Goal: Information Seeking & Learning: Learn about a topic

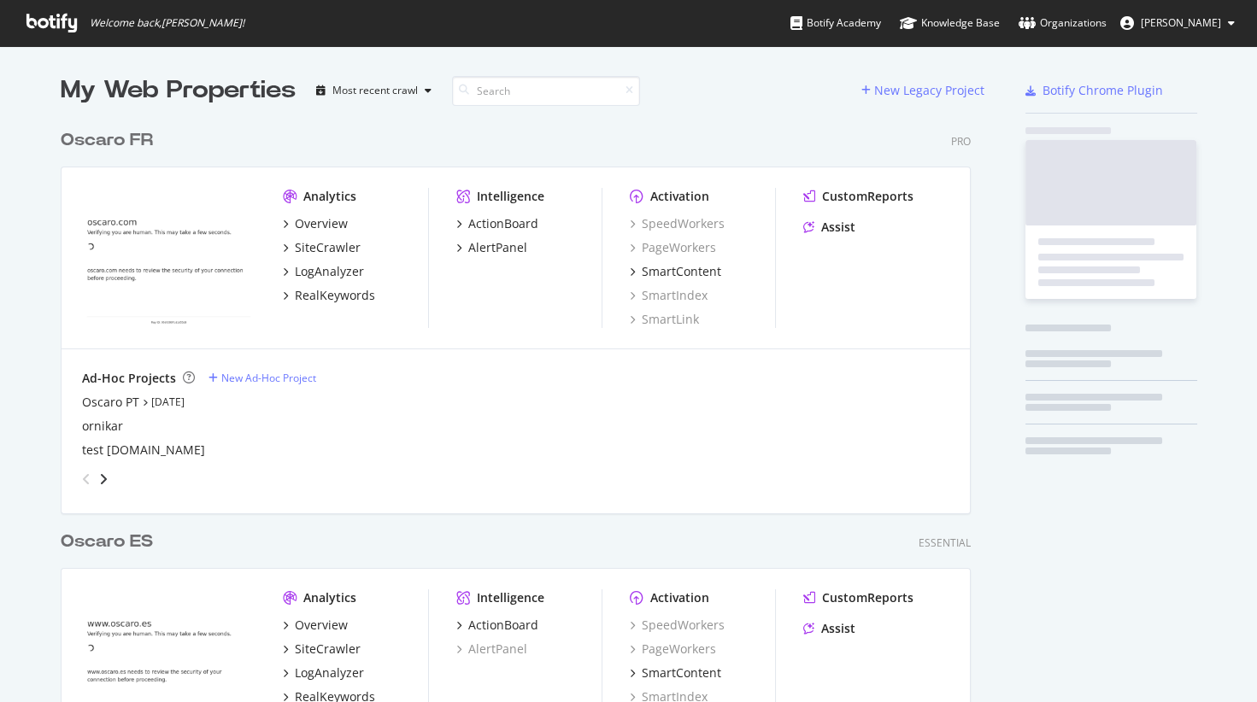
scroll to position [941, 923]
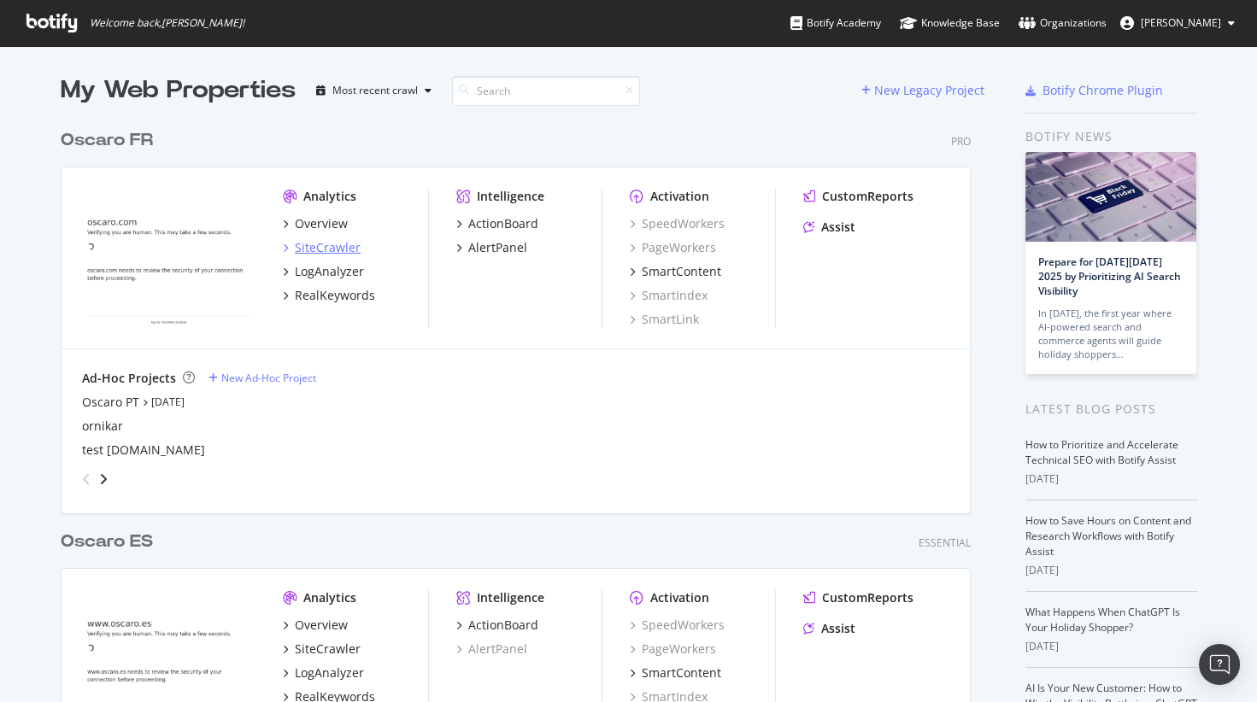
click at [337, 248] on div "SiteCrawler" at bounding box center [328, 247] width 66 height 17
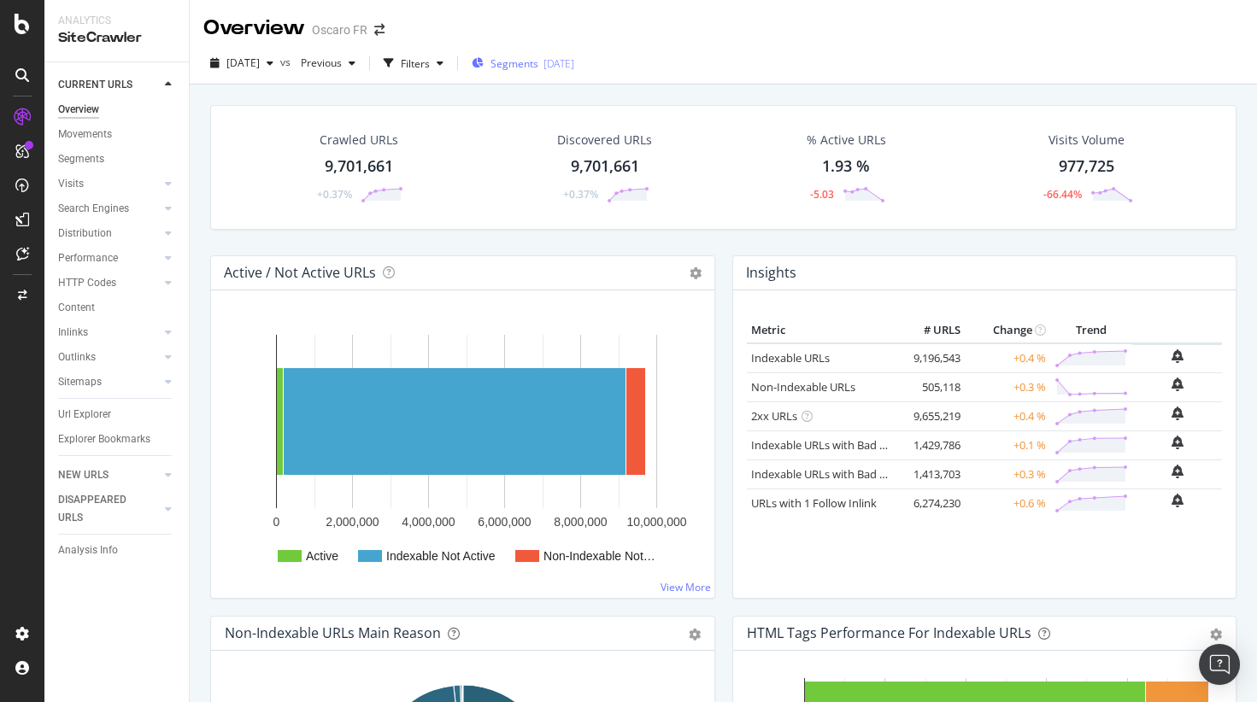
click at [536, 60] on span "Segments" at bounding box center [514, 63] width 48 height 15
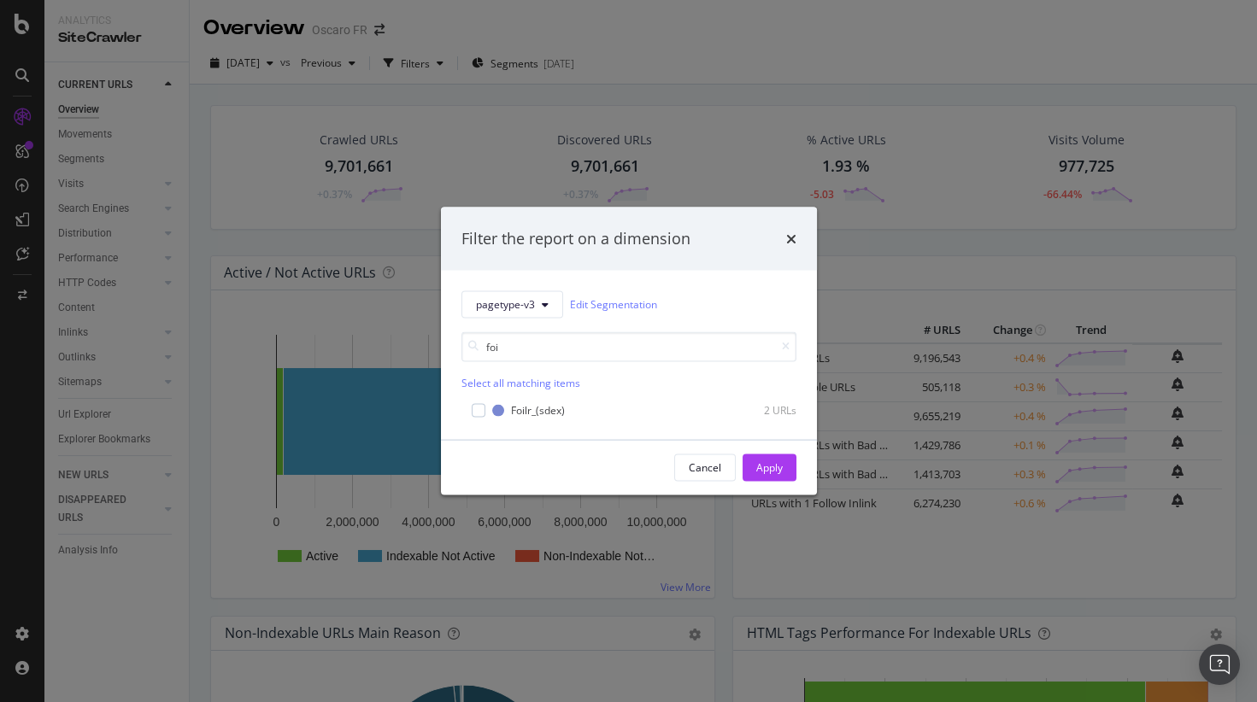
type input "foi"
click at [343, 34] on div "Filter the report on a dimension pagetype-v3 Edit Segmentation foi Select all m…" at bounding box center [628, 351] width 1257 height 702
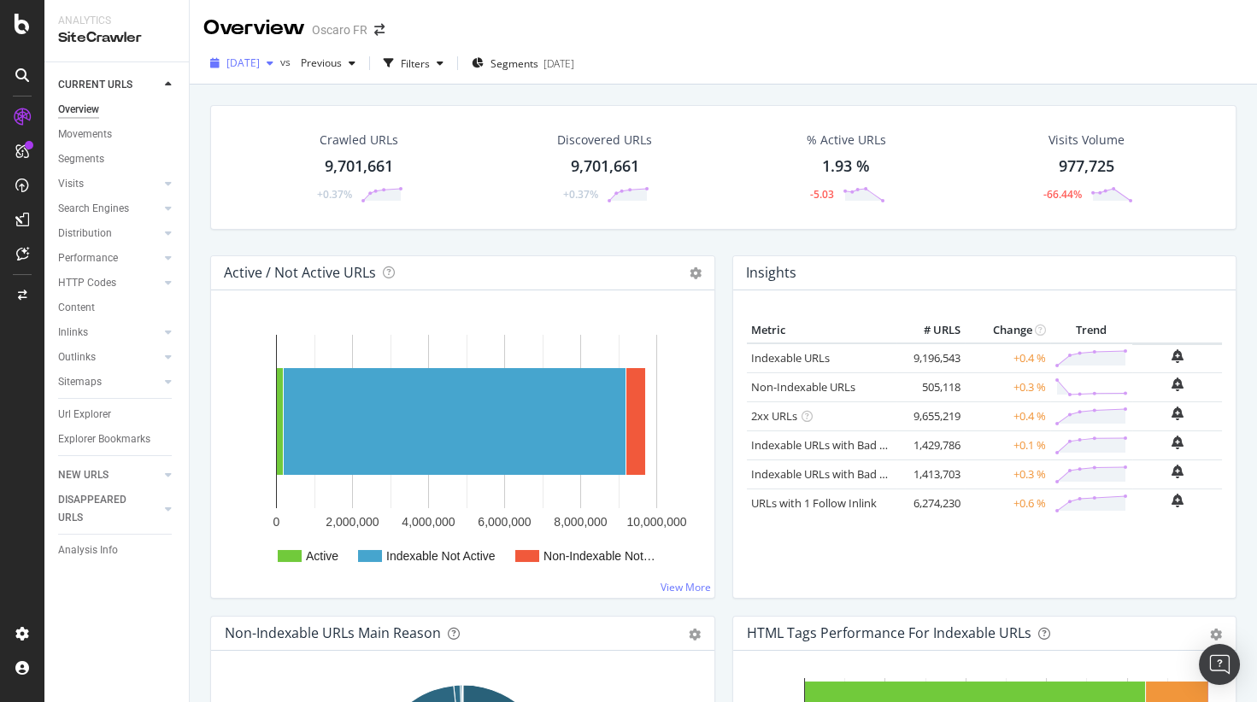
click at [280, 60] on div "button" at bounding box center [270, 63] width 21 height 10
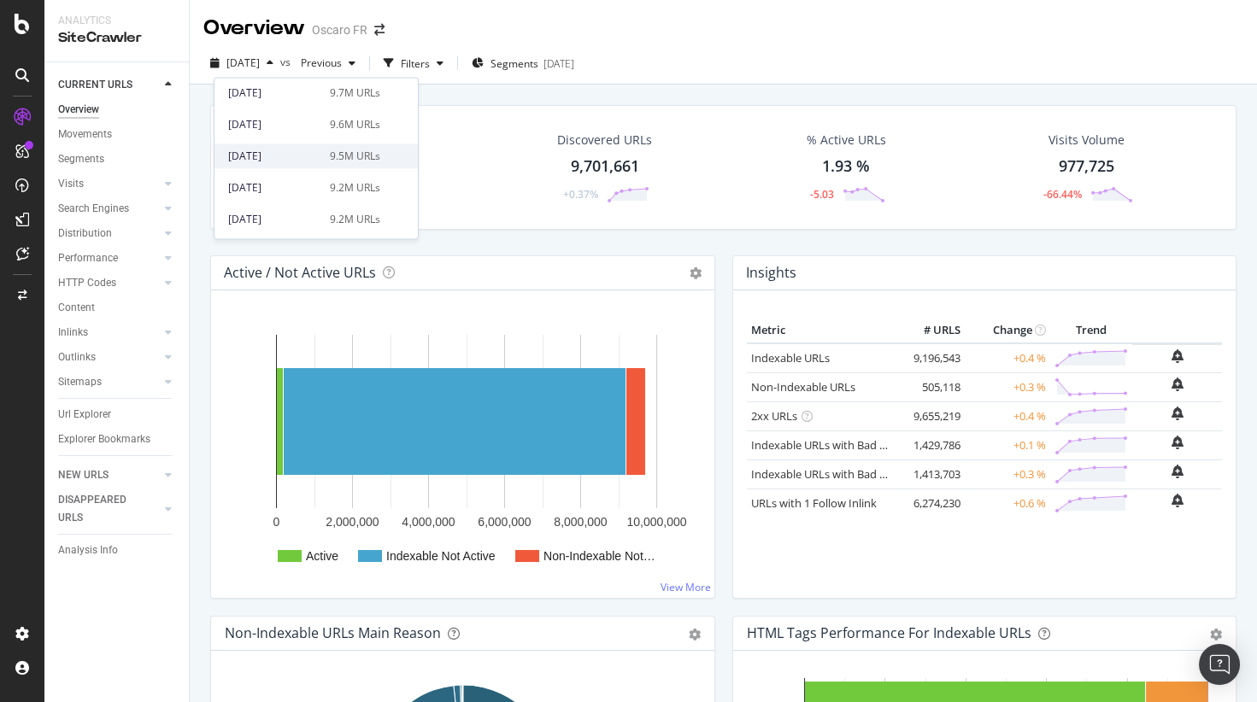
click at [355, 156] on div "9.5M URLs" at bounding box center [355, 156] width 50 height 15
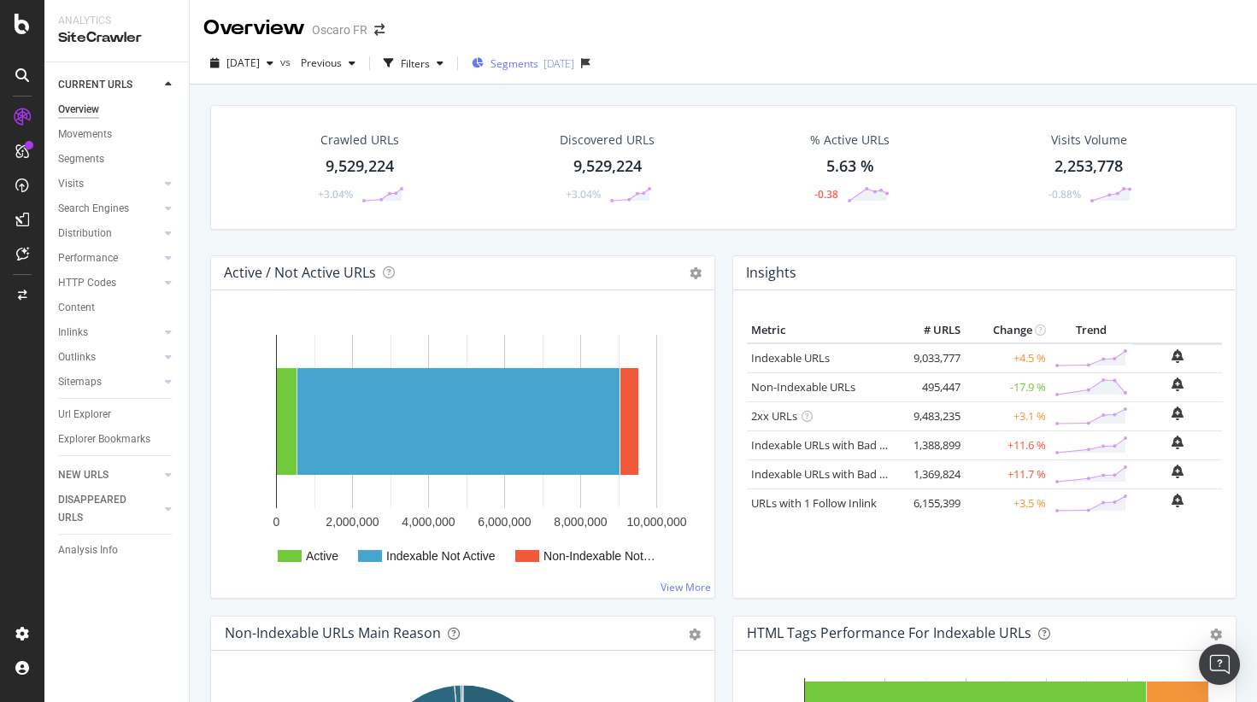
click at [538, 63] on span "Segments" at bounding box center [514, 63] width 48 height 15
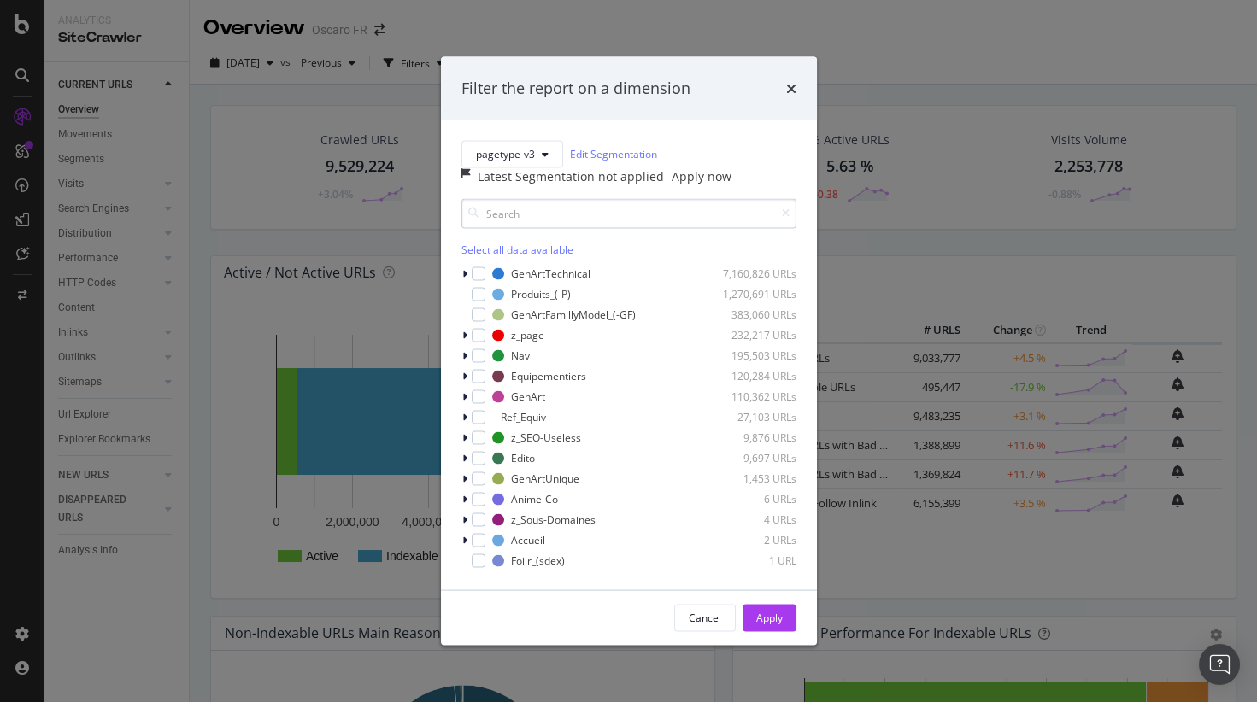
click at [541, 212] on input "modal" at bounding box center [628, 213] width 335 height 30
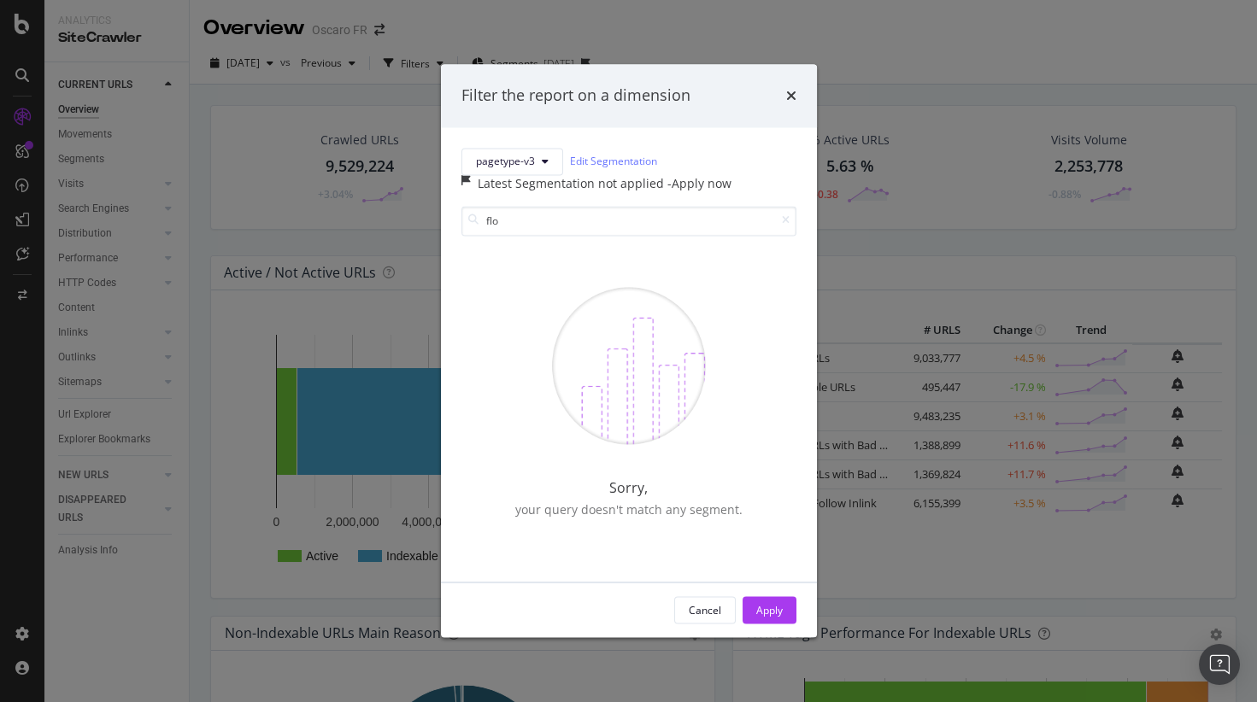
type input "flo"
click at [342, 92] on div "Filter the report on a dimension pagetype-v3 Edit Segmentation Latest Segmentat…" at bounding box center [628, 351] width 1257 height 702
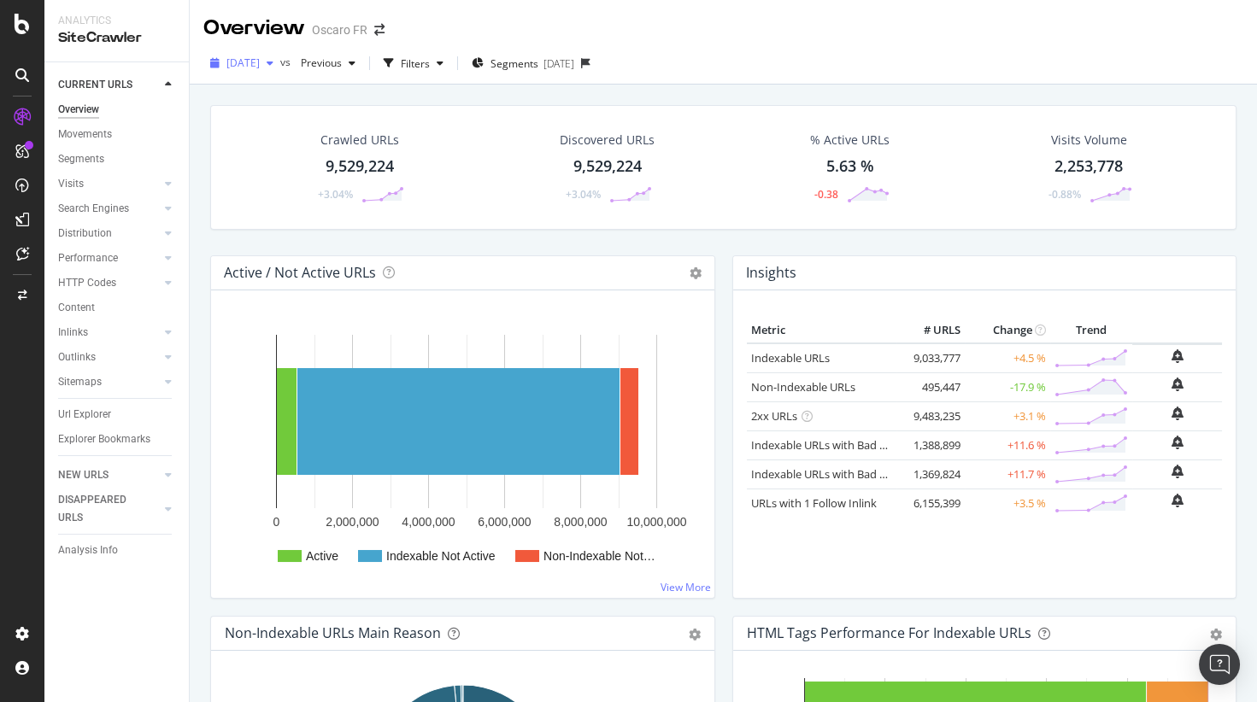
click at [280, 74] on div "[DATE]" at bounding box center [241, 63] width 77 height 26
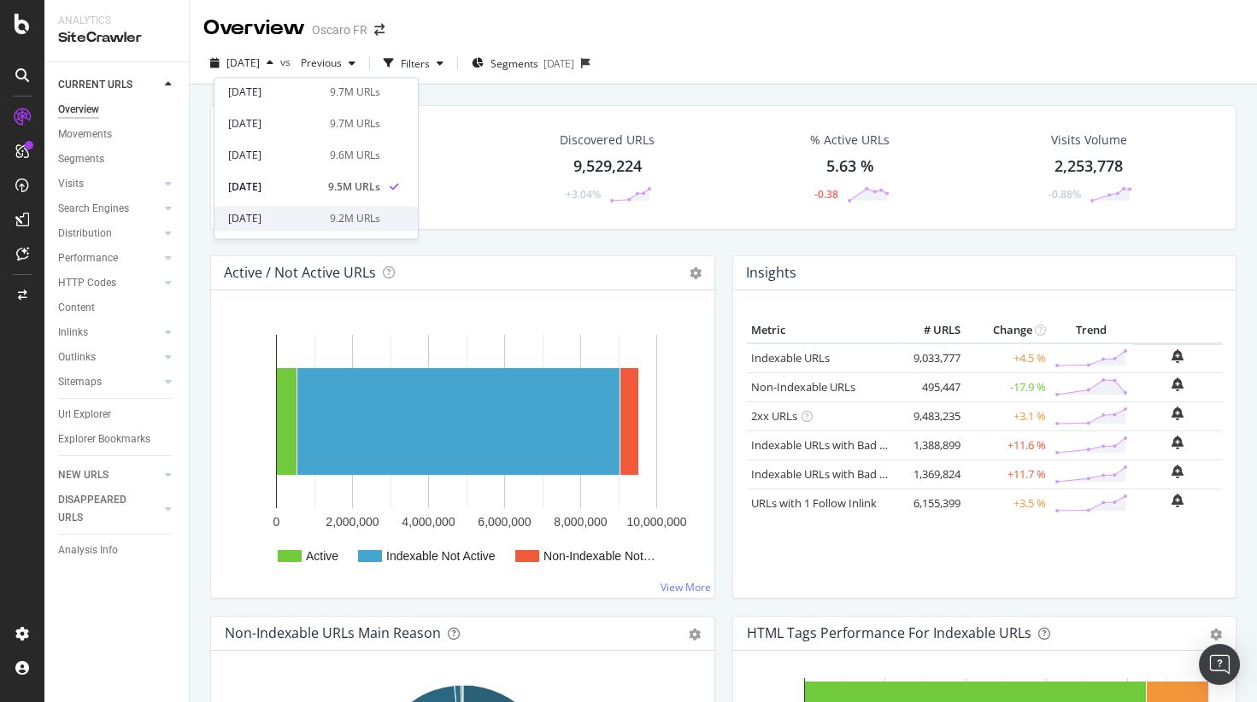
click at [298, 223] on div "[DATE]" at bounding box center [273, 218] width 91 height 15
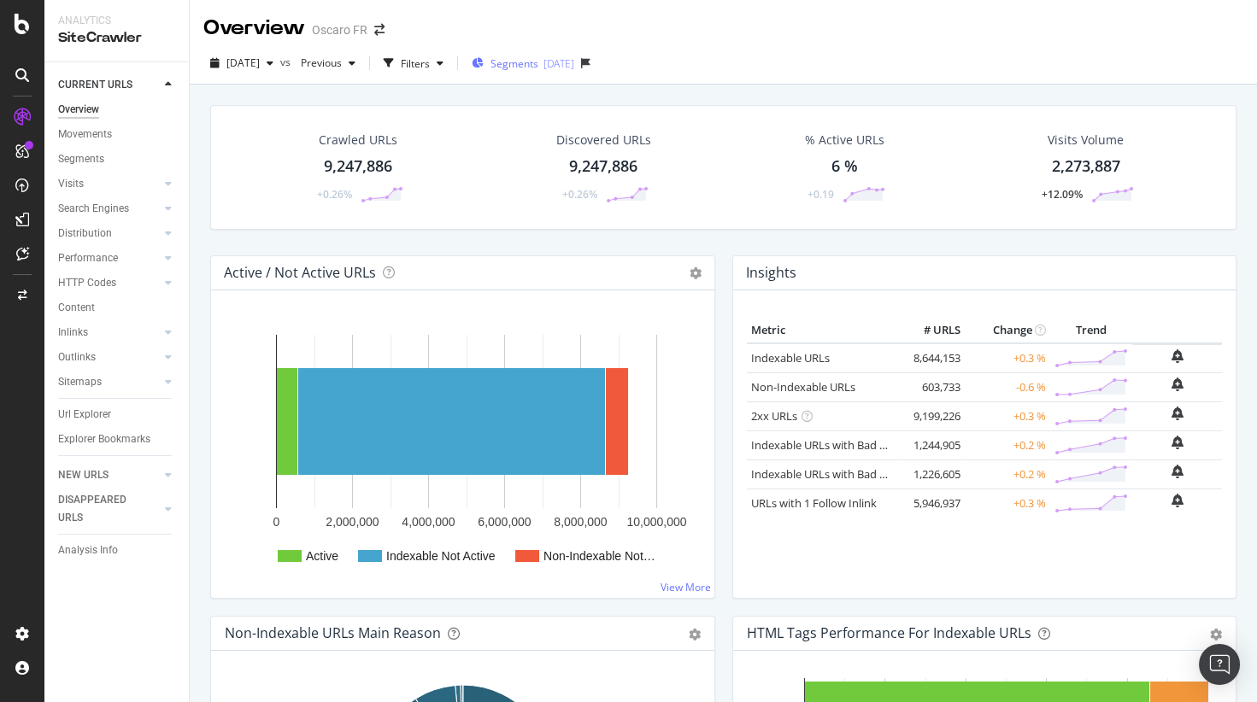
click at [483, 65] on icon "button" at bounding box center [478, 63] width 12 height 10
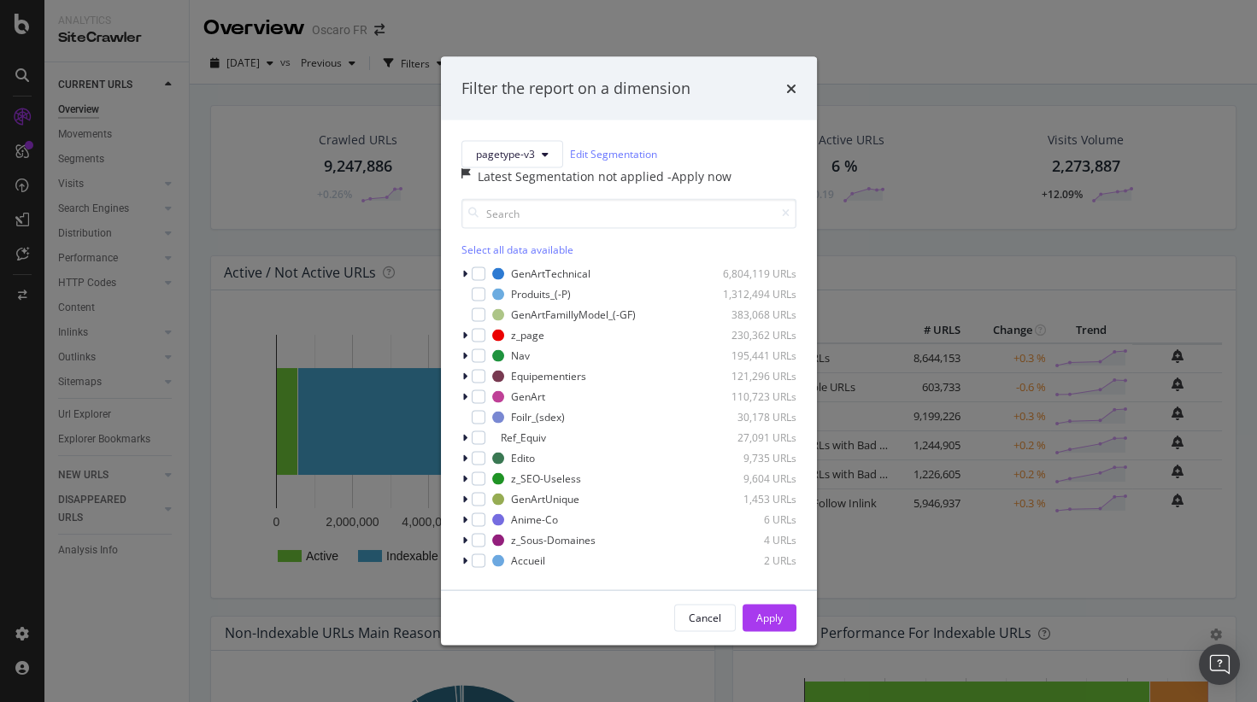
click at [408, 82] on div "Filter the report on a dimension pagetype-v3 Edit Segmentation Latest Segmentat…" at bounding box center [628, 351] width 1257 height 702
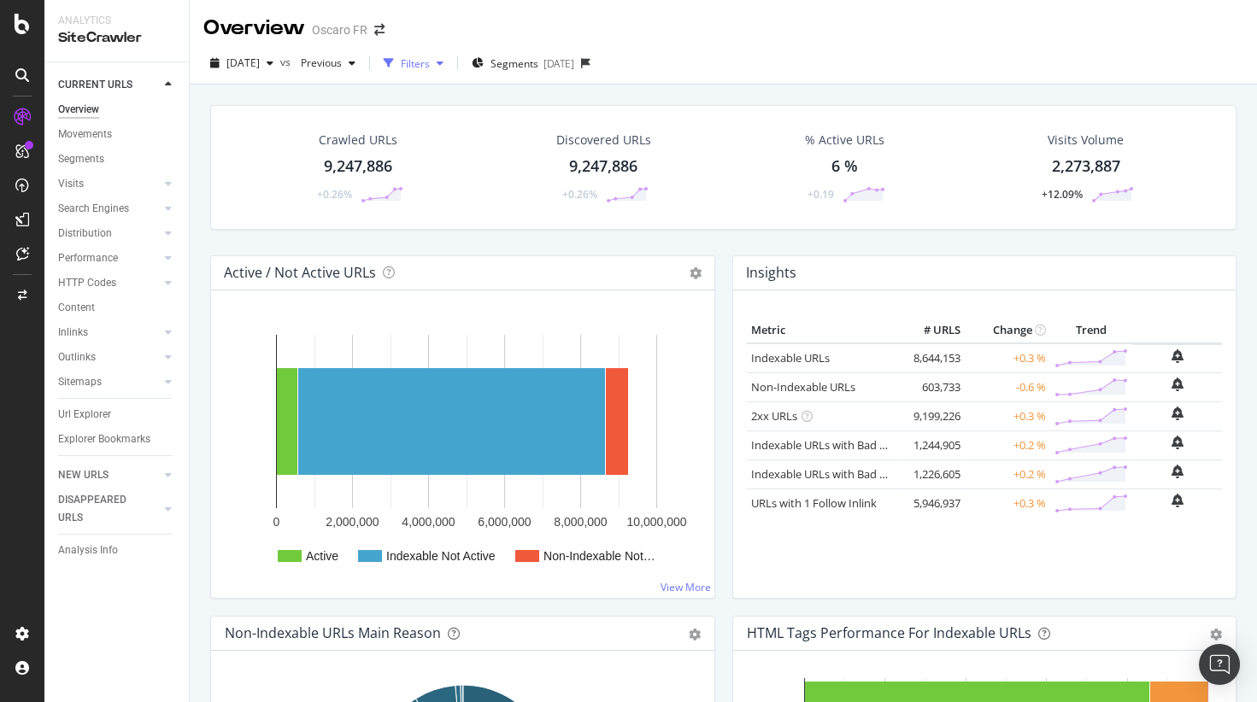
click at [445, 54] on div "Filters" at bounding box center [413, 63] width 73 height 26
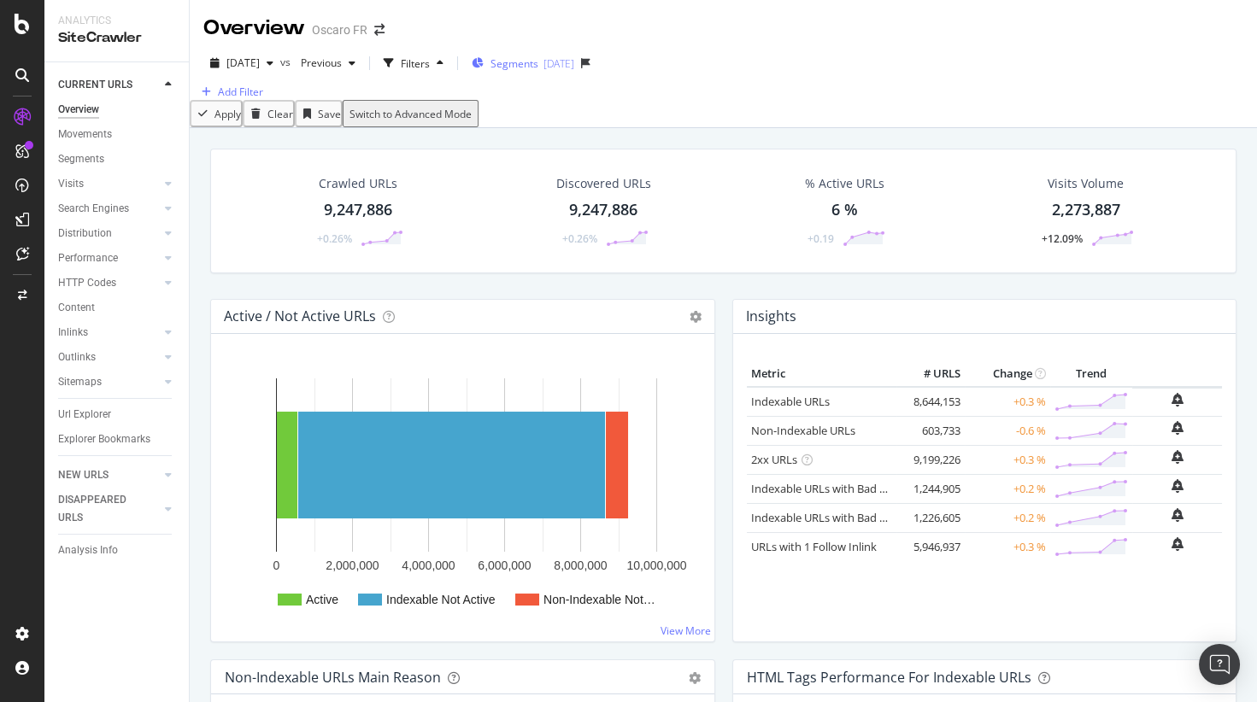
click at [483, 56] on div "button" at bounding box center [478, 63] width 12 height 15
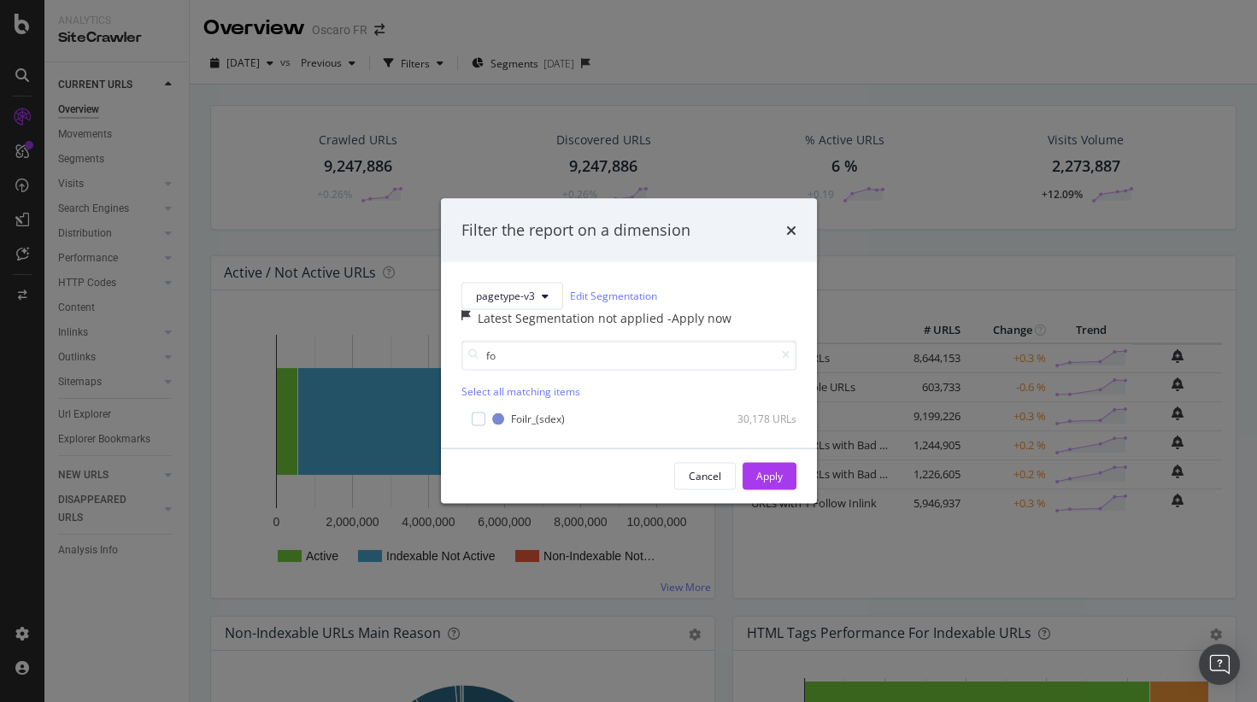
type input "fo"
